Goal: Check status: Check status

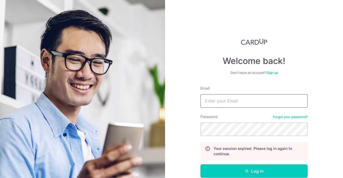
click at [219, 106] on input "Email" at bounding box center [253, 100] width 107 height 13
type input "[EMAIL_ADDRESS][DOMAIN_NAME]"
click at [200, 165] on button "Log in" at bounding box center [253, 171] width 107 height 13
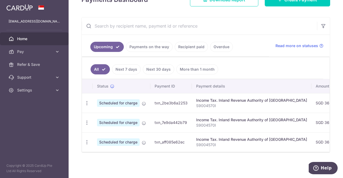
click at [157, 46] on link "Payments on the way" at bounding box center [149, 47] width 47 height 10
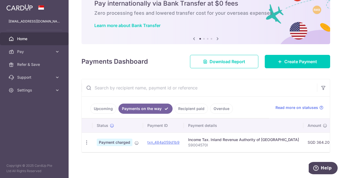
scroll to position [27, 0]
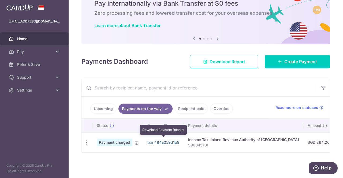
click at [164, 140] on link "txn_484a059d1b9" at bounding box center [163, 142] width 32 height 5
